Goal: Transaction & Acquisition: Purchase product/service

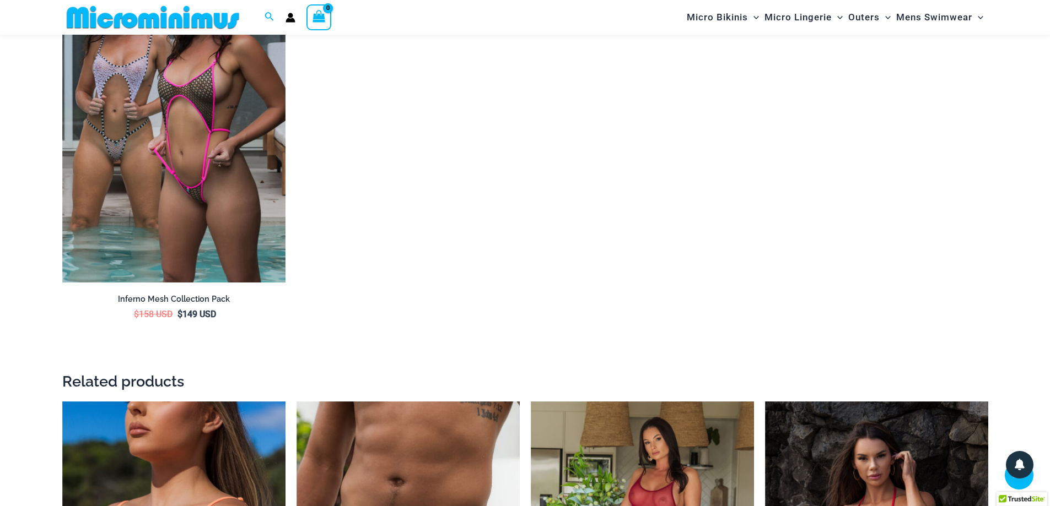
scroll to position [1698, 0]
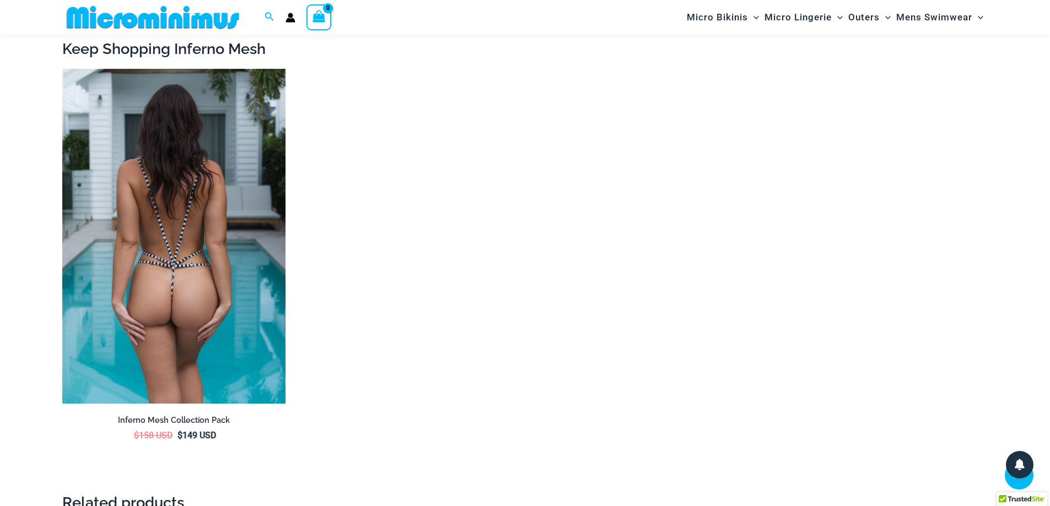
click at [148, 283] on img at bounding box center [173, 236] width 223 height 335
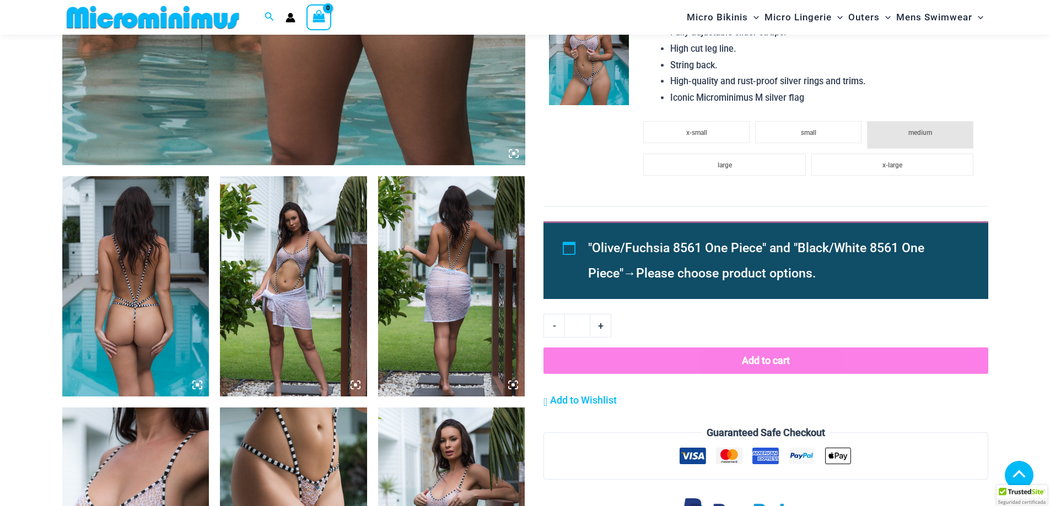
scroll to position [707, 0]
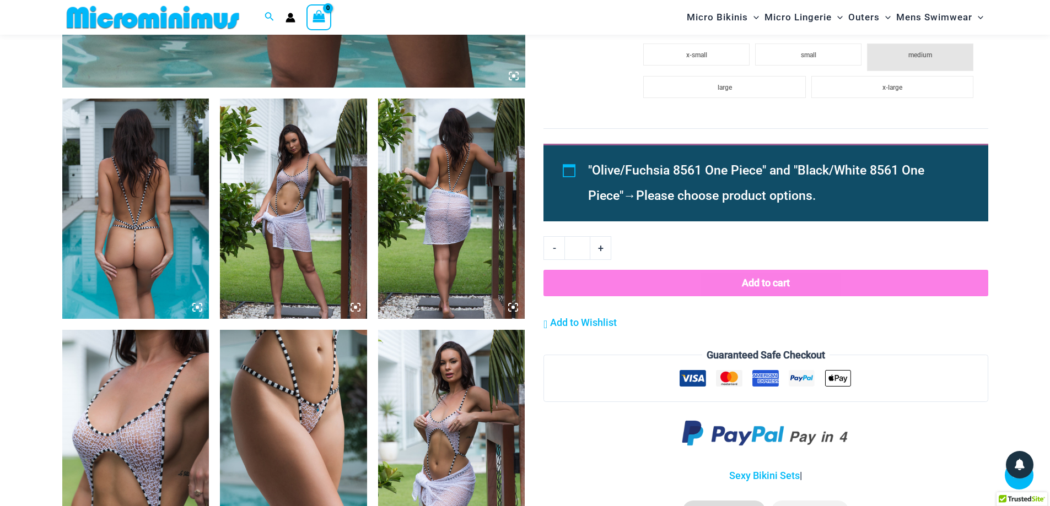
click at [157, 209] on img at bounding box center [135, 209] width 147 height 220
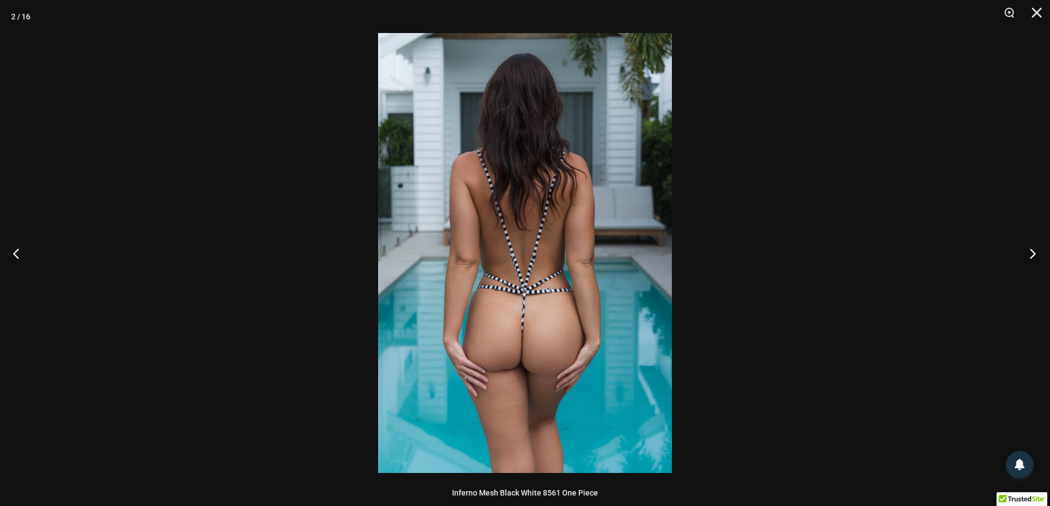
click at [1029, 254] on button "Next" at bounding box center [1028, 253] width 41 height 55
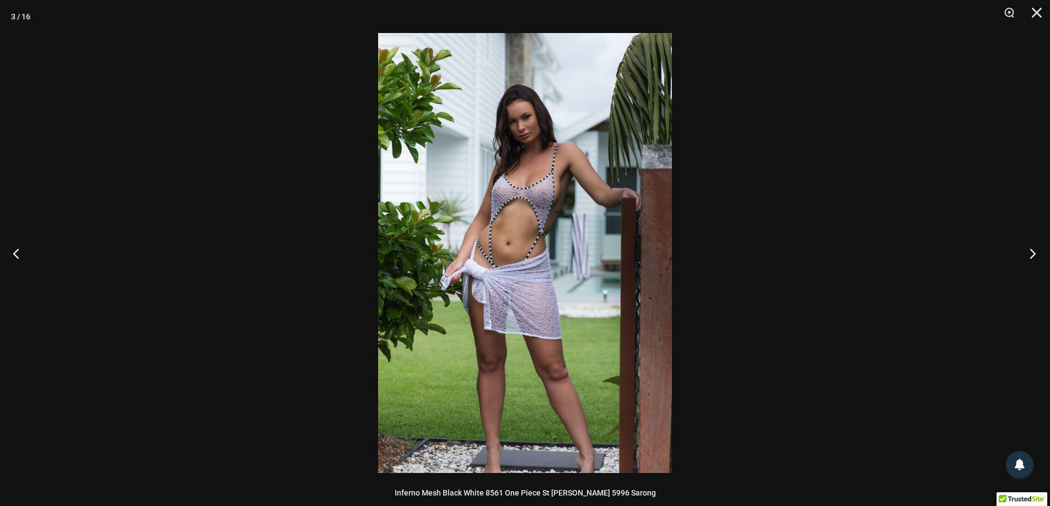
click at [1029, 252] on button "Next" at bounding box center [1028, 253] width 41 height 55
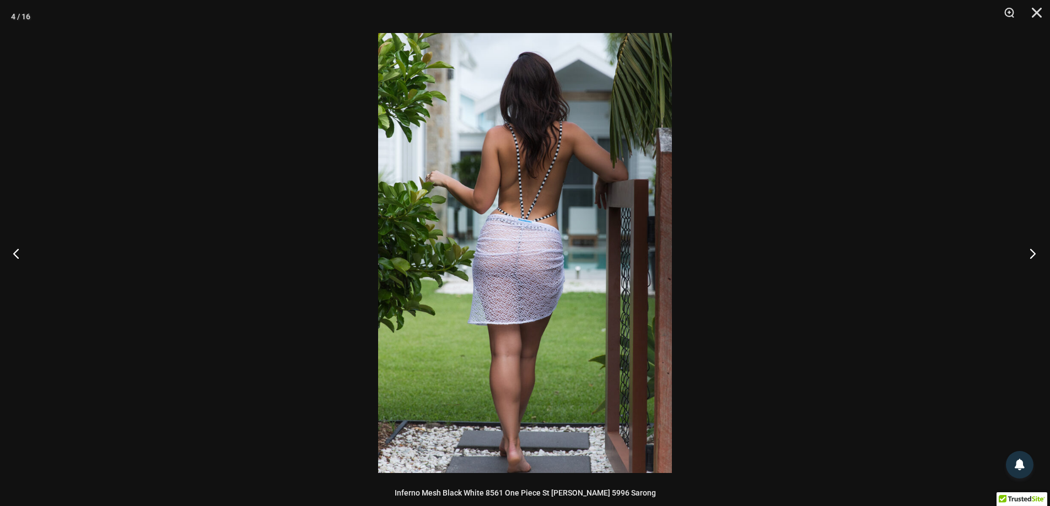
click at [1029, 252] on button "Next" at bounding box center [1028, 253] width 41 height 55
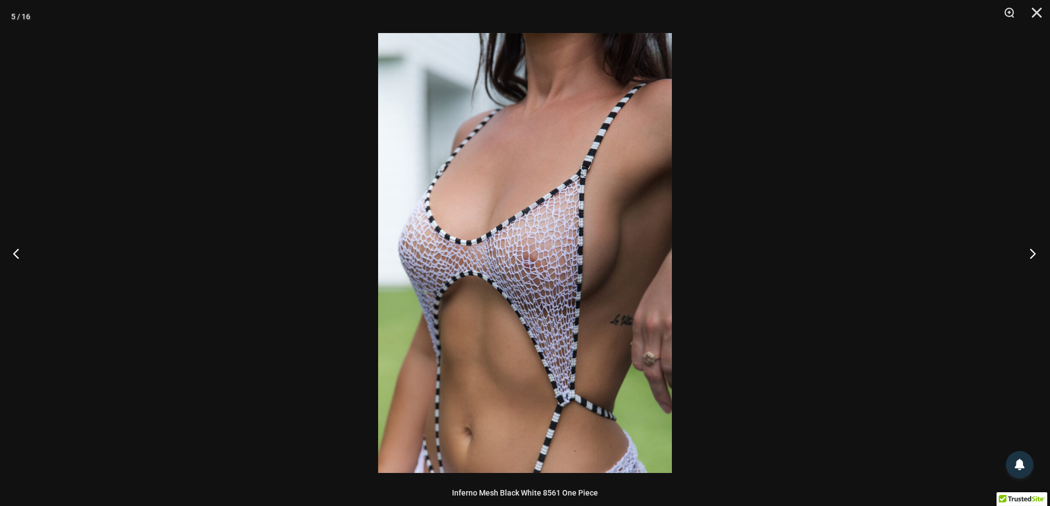
click at [1029, 252] on button "Next" at bounding box center [1028, 253] width 41 height 55
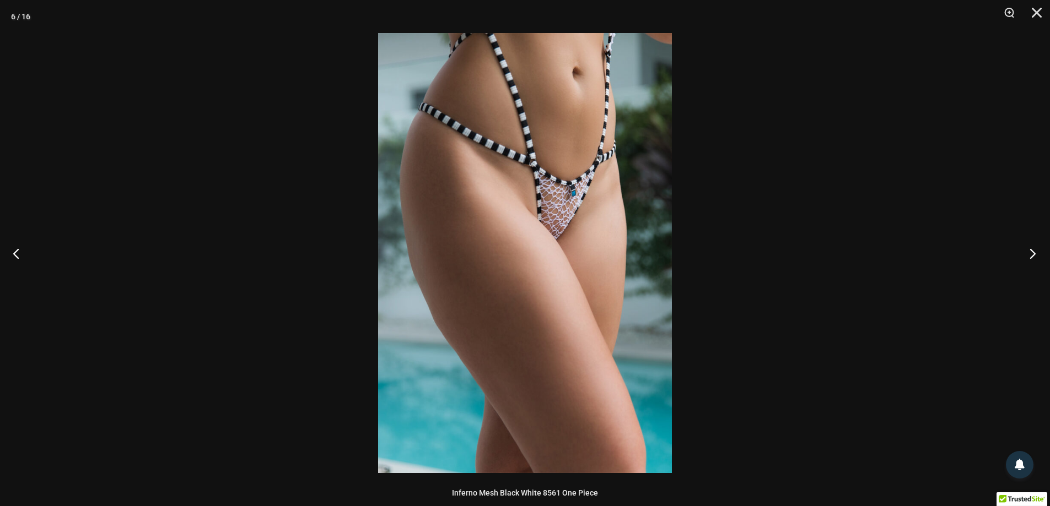
click at [1029, 252] on button "Next" at bounding box center [1028, 253] width 41 height 55
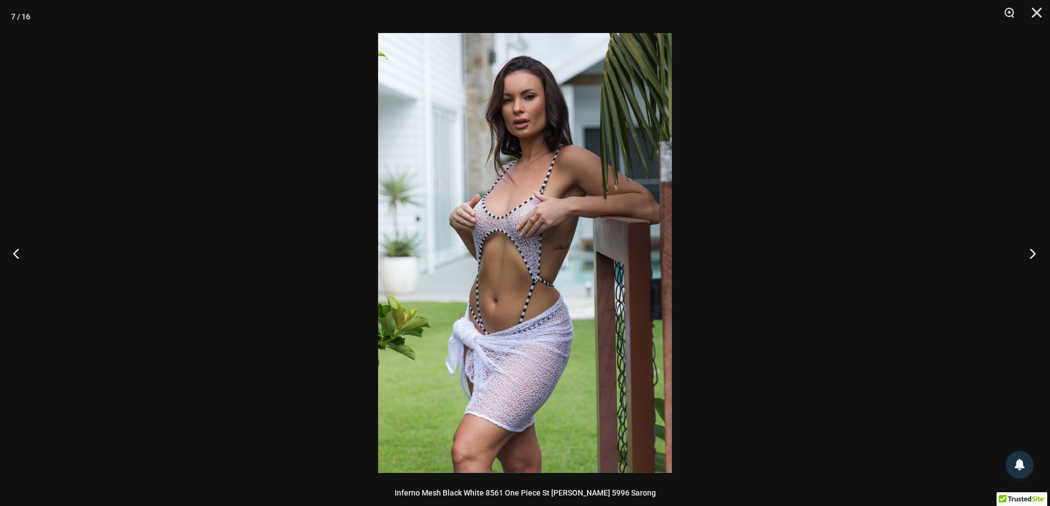
click at [1029, 252] on button "Next" at bounding box center [1028, 253] width 41 height 55
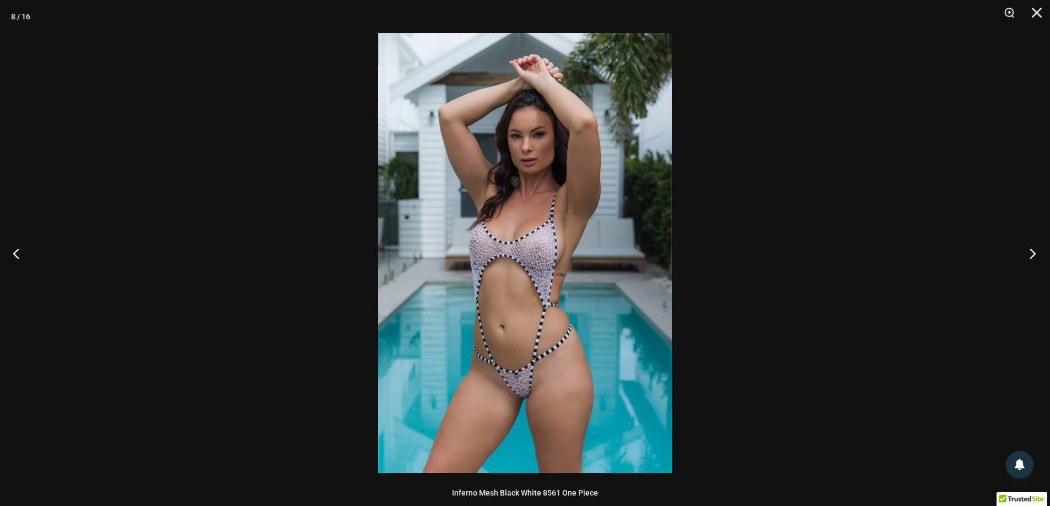
click at [1029, 252] on button "Next" at bounding box center [1028, 253] width 41 height 55
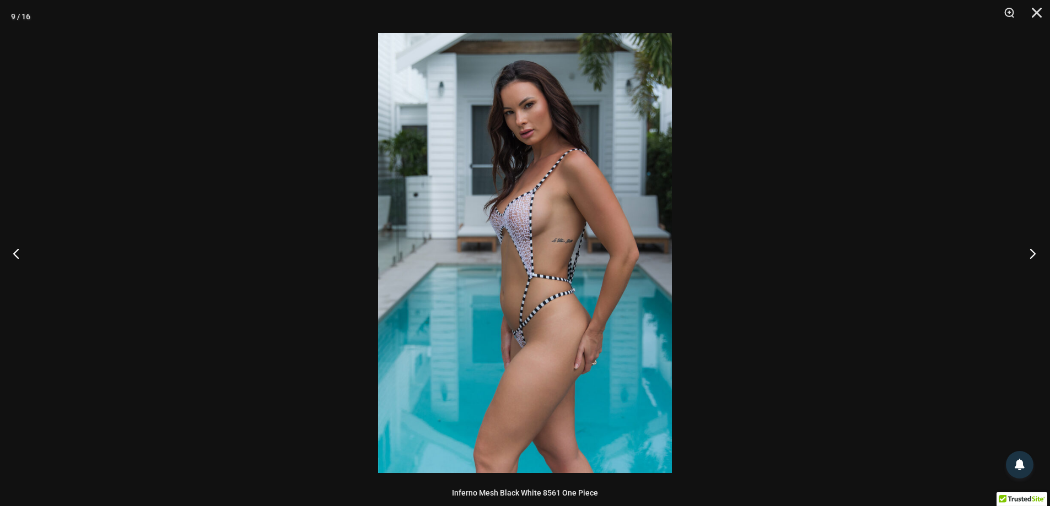
click at [1029, 252] on button "Next" at bounding box center [1028, 253] width 41 height 55
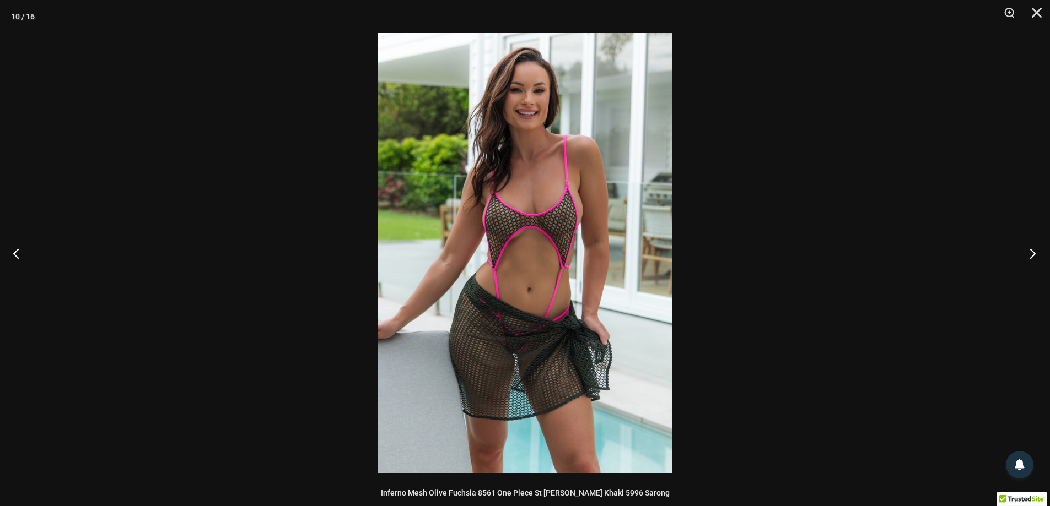
click at [1029, 252] on button "Next" at bounding box center [1028, 253] width 41 height 55
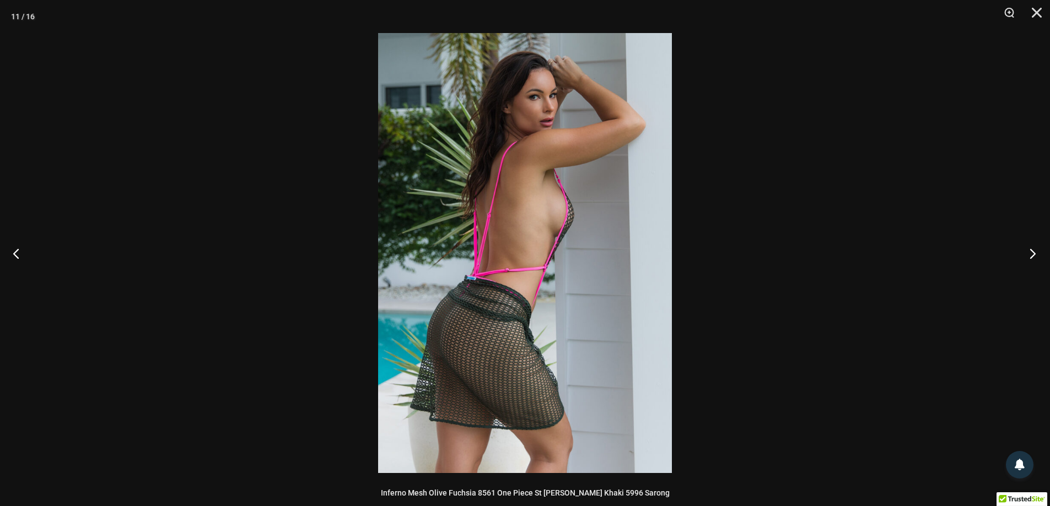
click at [1029, 252] on button "Next" at bounding box center [1028, 253] width 41 height 55
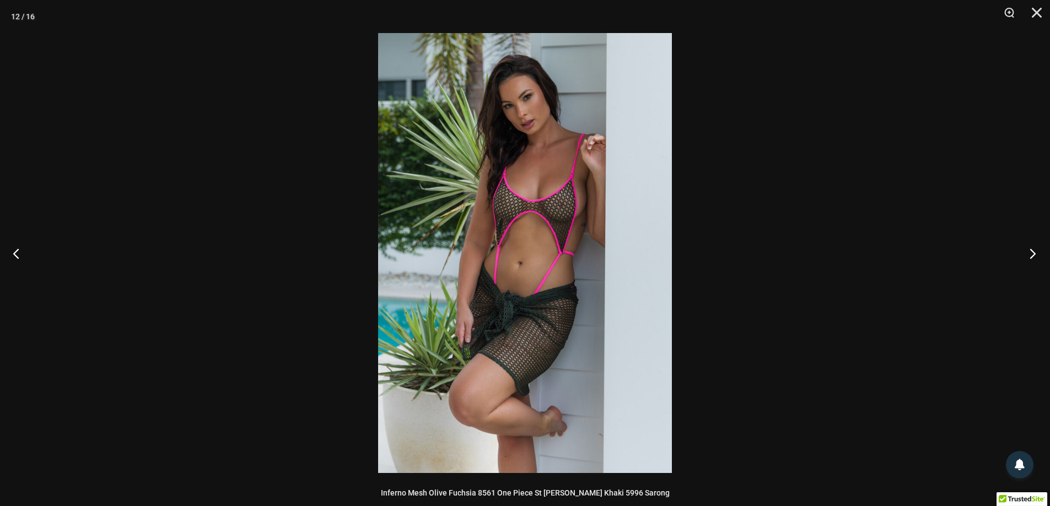
click at [1029, 252] on button "Next" at bounding box center [1028, 253] width 41 height 55
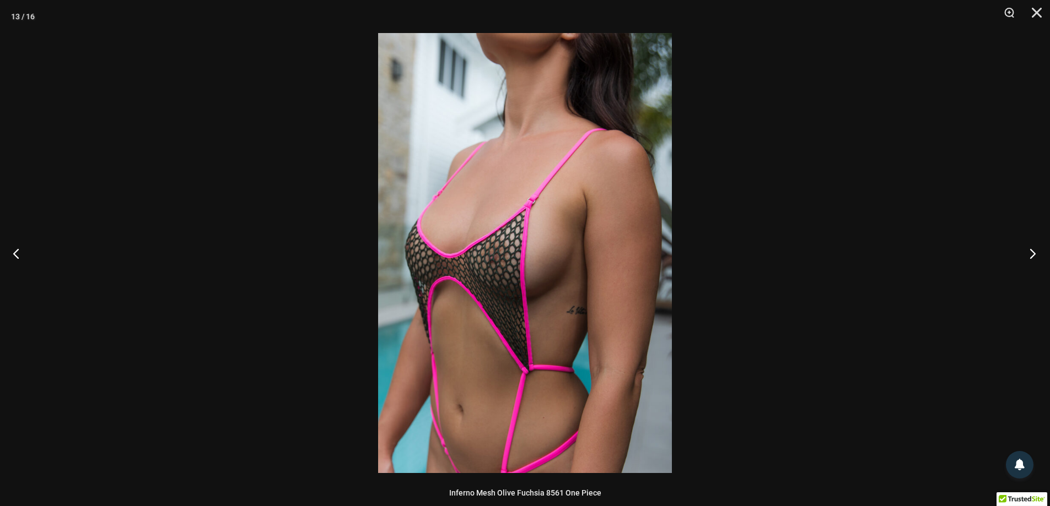
click at [1031, 252] on button "Next" at bounding box center [1028, 253] width 41 height 55
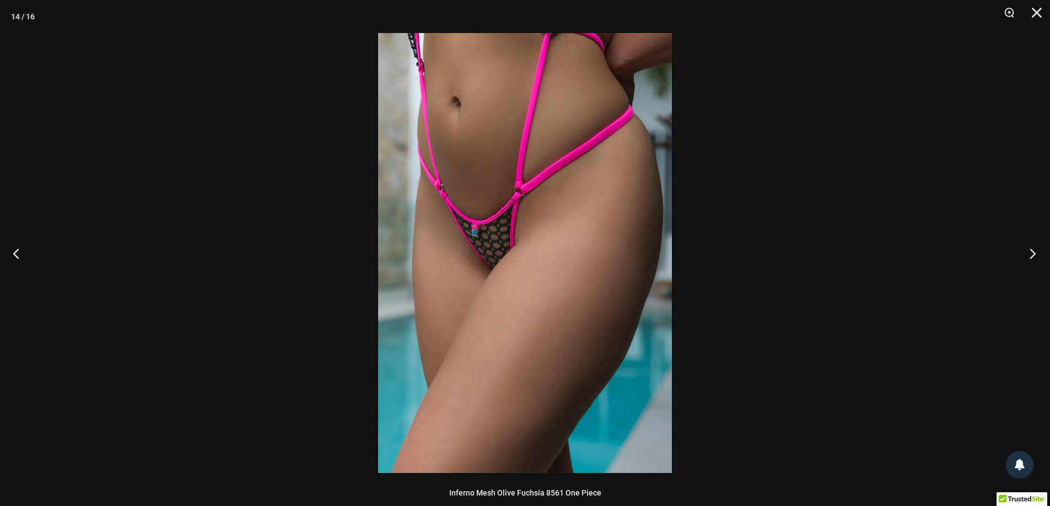
click at [1035, 254] on button "Next" at bounding box center [1028, 253] width 41 height 55
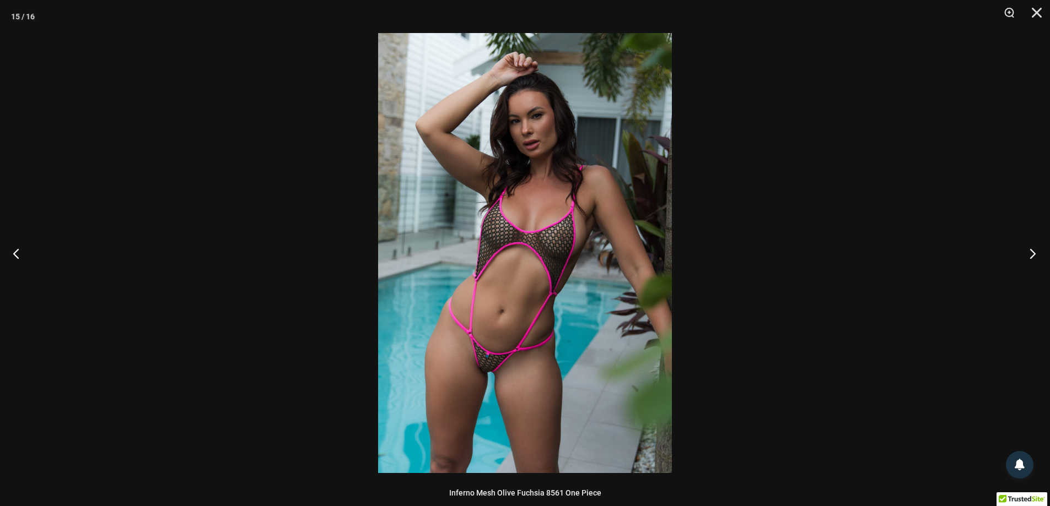
click at [1035, 254] on button "Next" at bounding box center [1028, 253] width 41 height 55
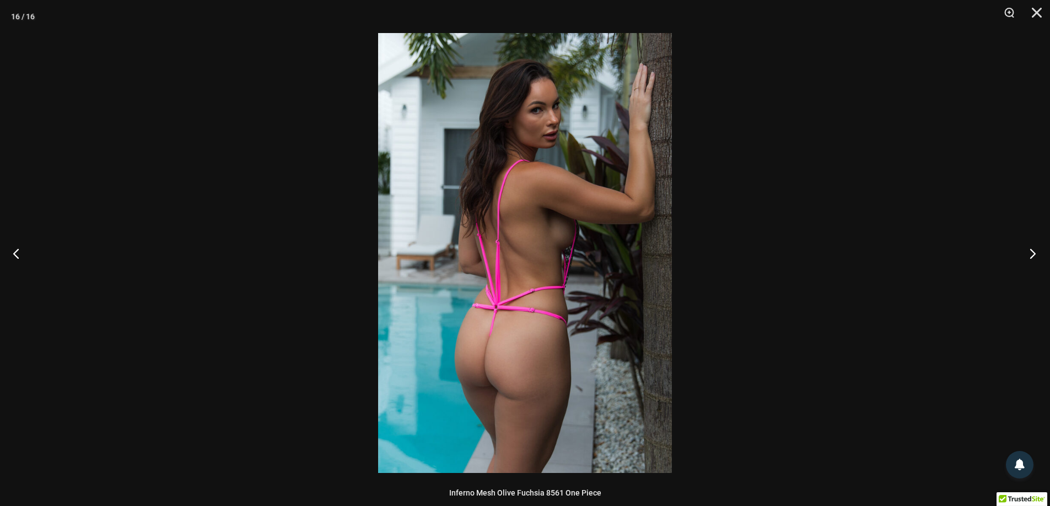
click at [1035, 254] on button "Next" at bounding box center [1028, 253] width 41 height 55
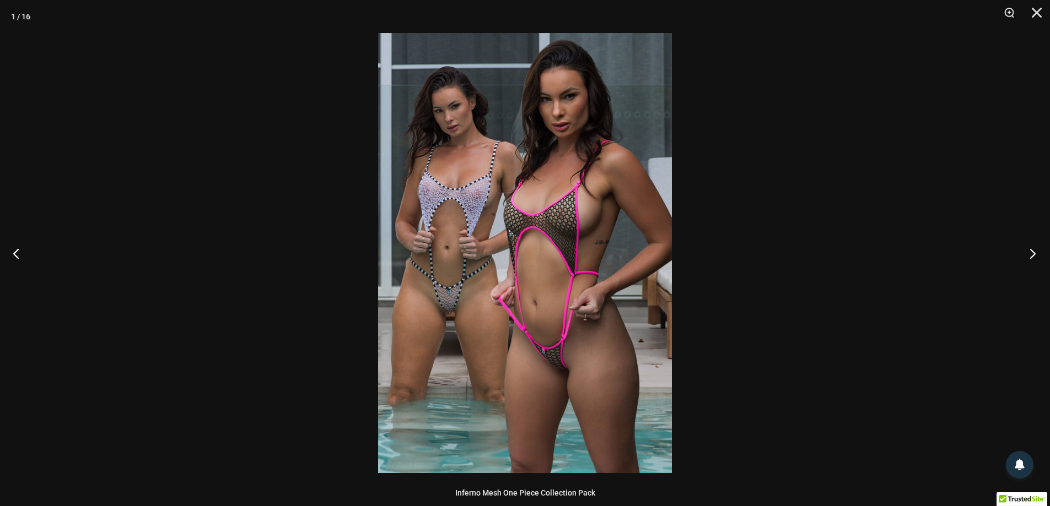
click at [1035, 254] on button "Next" at bounding box center [1028, 253] width 41 height 55
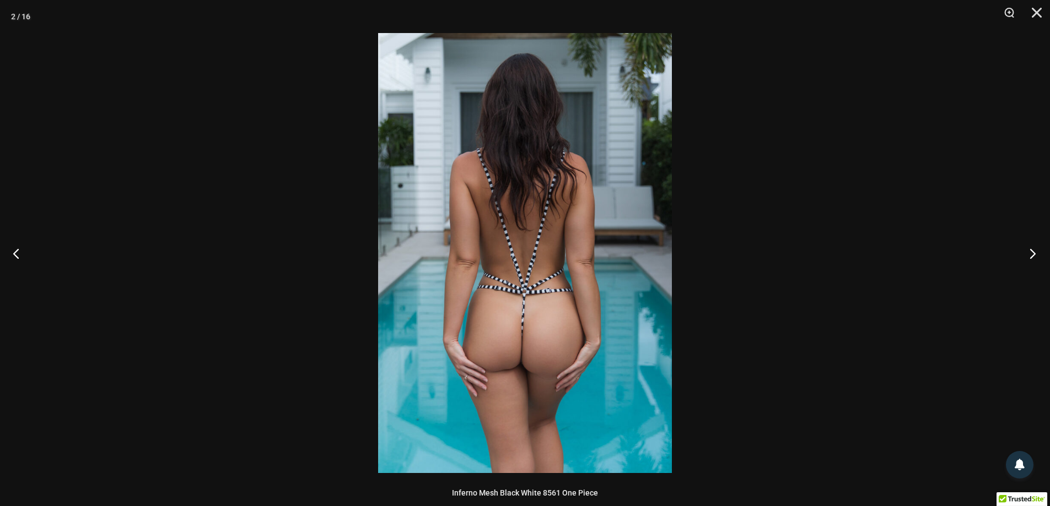
click at [1035, 254] on button "Next" at bounding box center [1028, 253] width 41 height 55
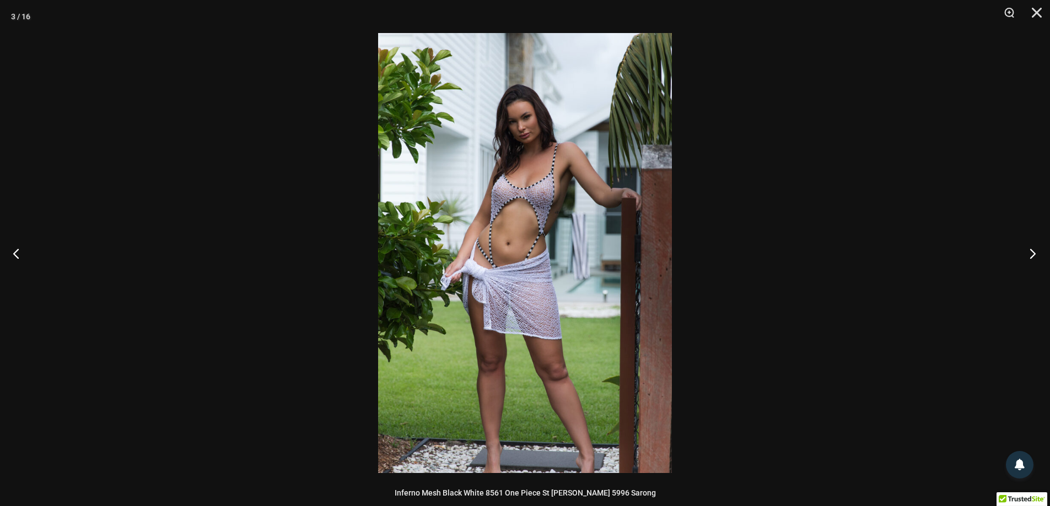
click at [1035, 254] on button "Next" at bounding box center [1028, 253] width 41 height 55
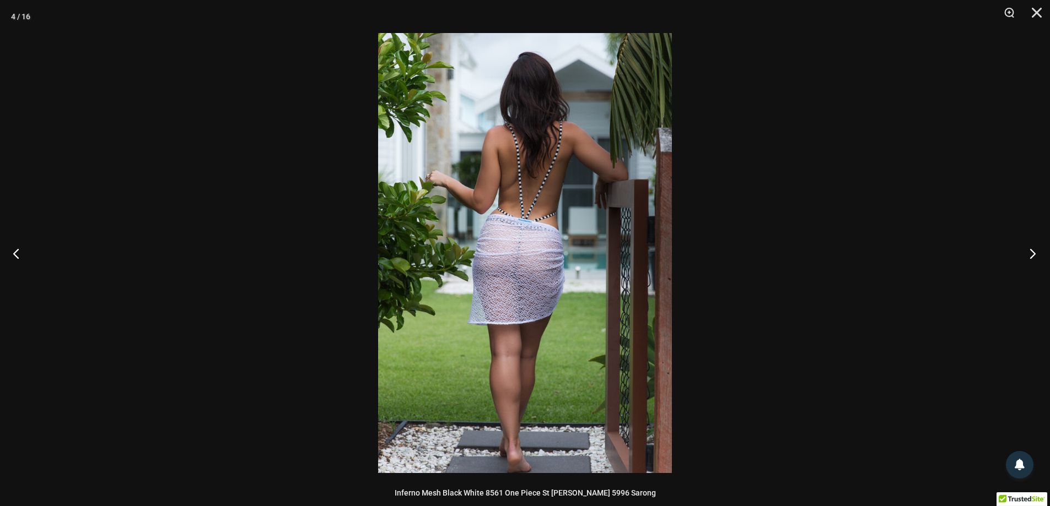
click at [1035, 254] on button "Next" at bounding box center [1028, 253] width 41 height 55
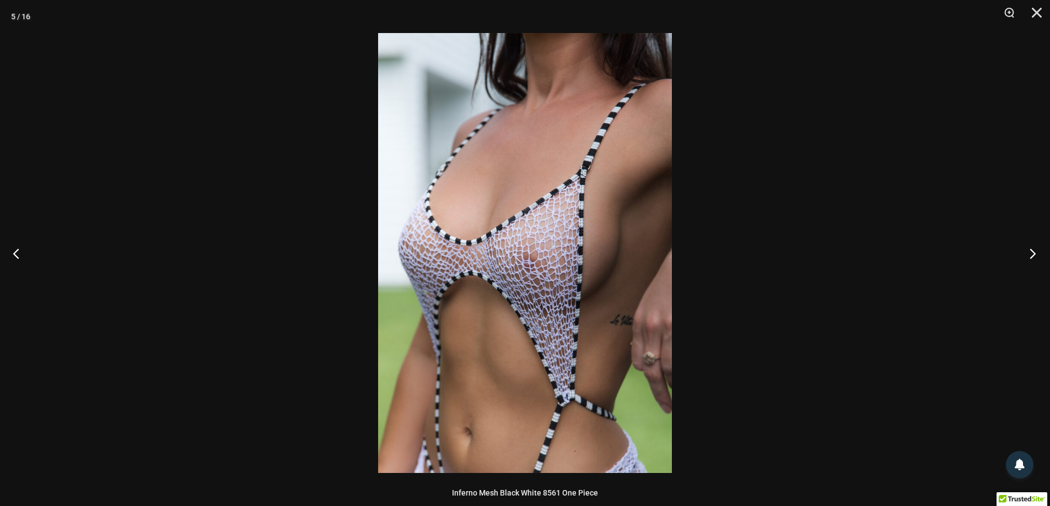
click at [1035, 254] on button "Next" at bounding box center [1028, 253] width 41 height 55
